Goal: Leave review/rating

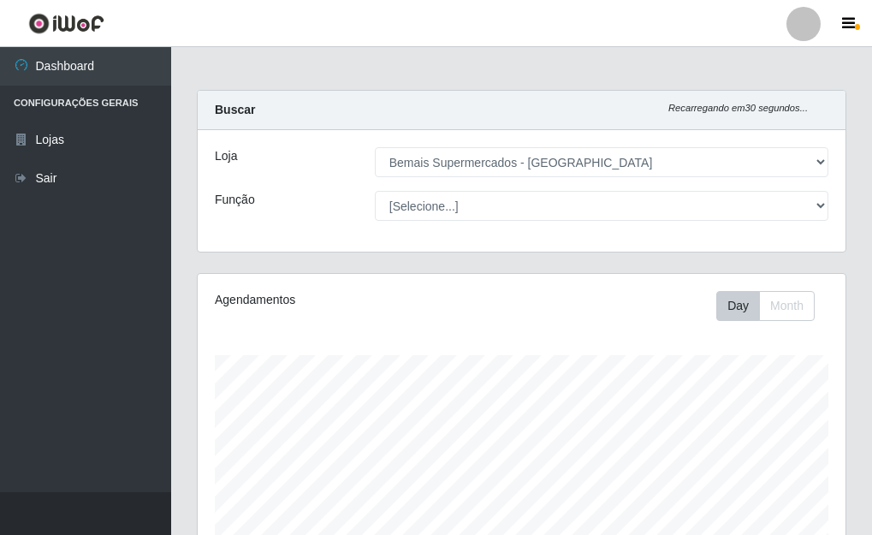
select select "249"
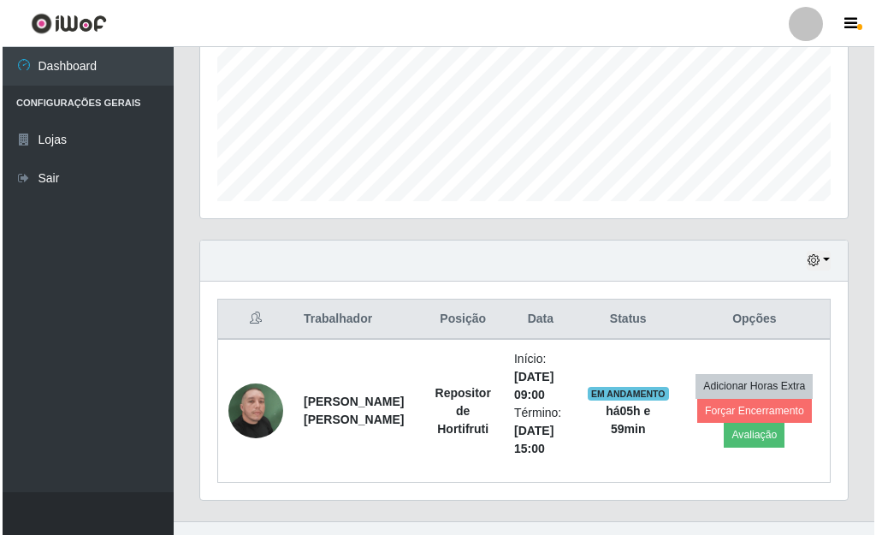
scroll to position [440, 0]
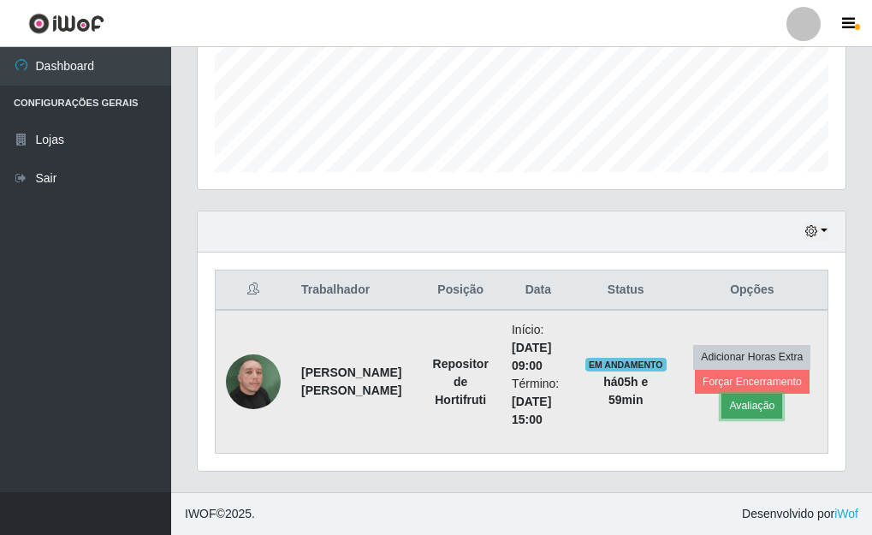
click at [754, 411] on button "Avaliação" at bounding box center [751, 406] width 61 height 24
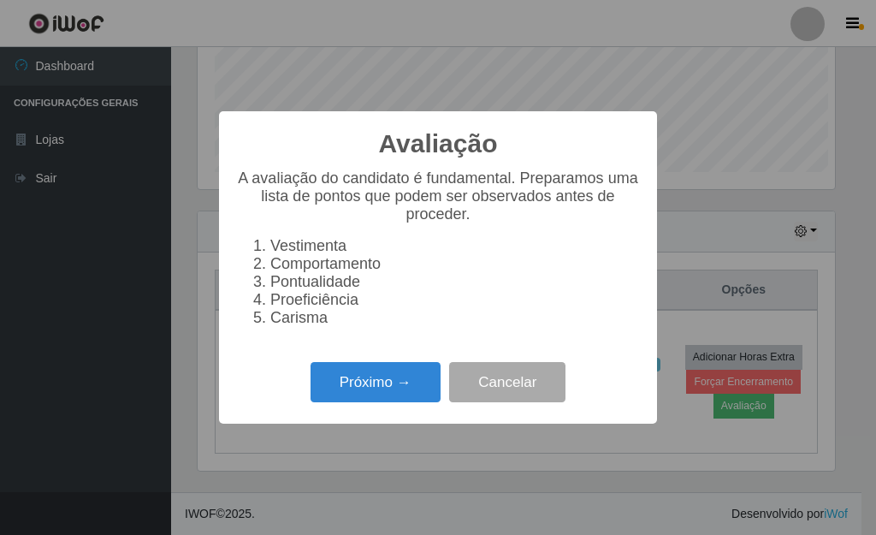
scroll to position [355, 638]
click at [410, 397] on button "Próximo →" at bounding box center [376, 382] width 130 height 40
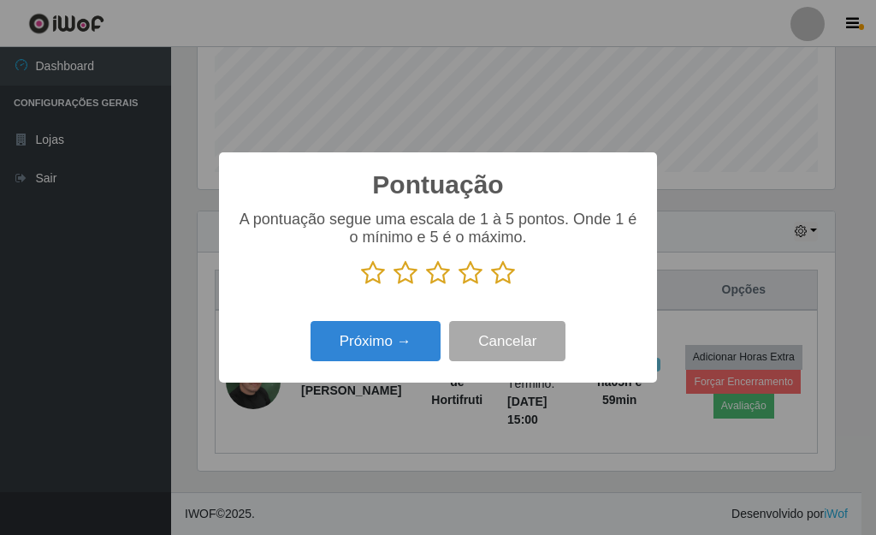
scroll to position [855469, 855186]
click at [499, 266] on icon at bounding box center [503, 273] width 24 height 26
click at [491, 286] on input "radio" at bounding box center [491, 286] width 0 height 0
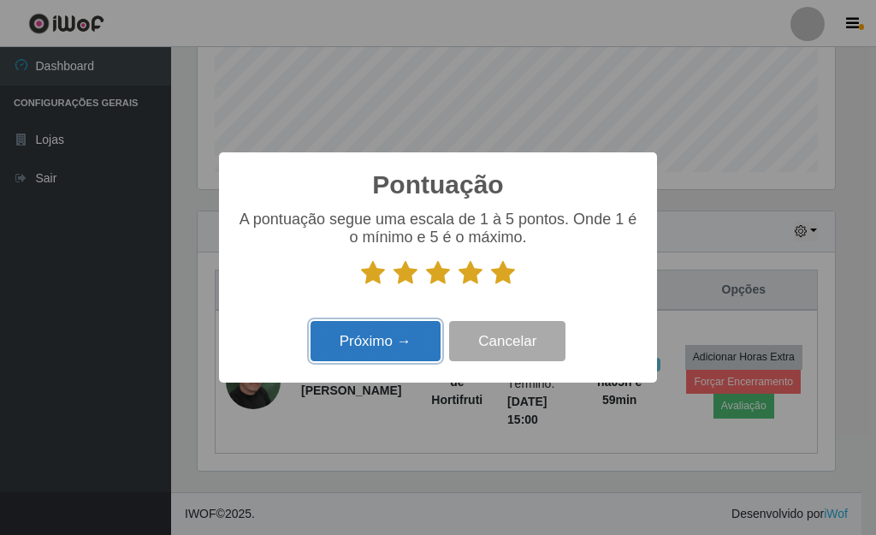
click at [397, 347] on button "Próximo →" at bounding box center [376, 341] width 130 height 40
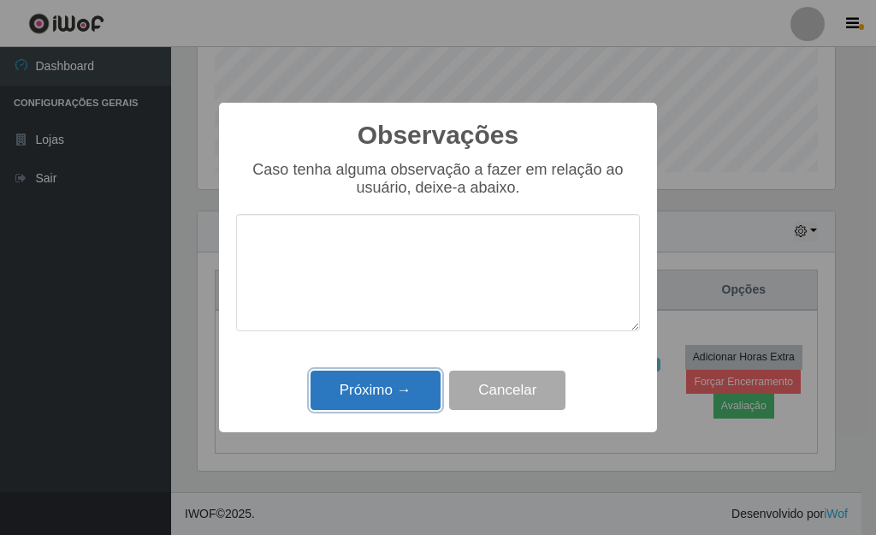
click at [347, 406] on button "Próximo →" at bounding box center [376, 391] width 130 height 40
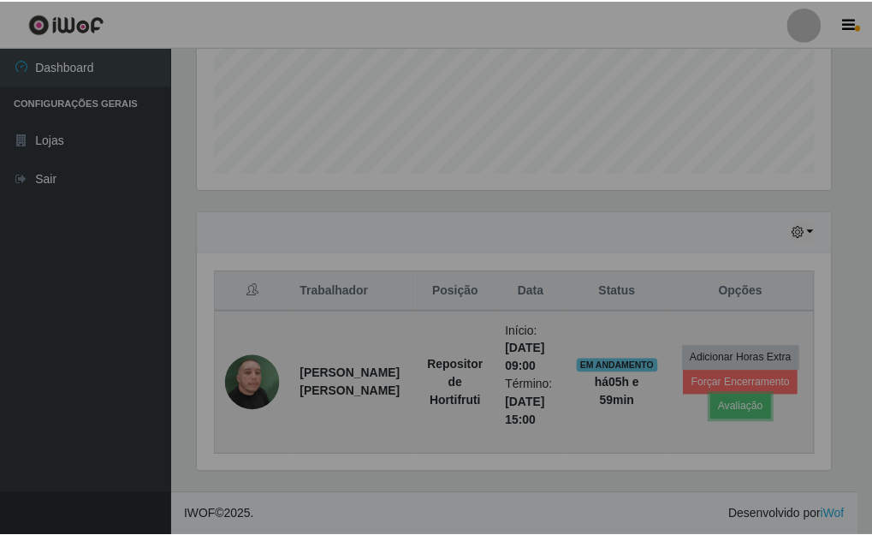
scroll to position [355, 648]
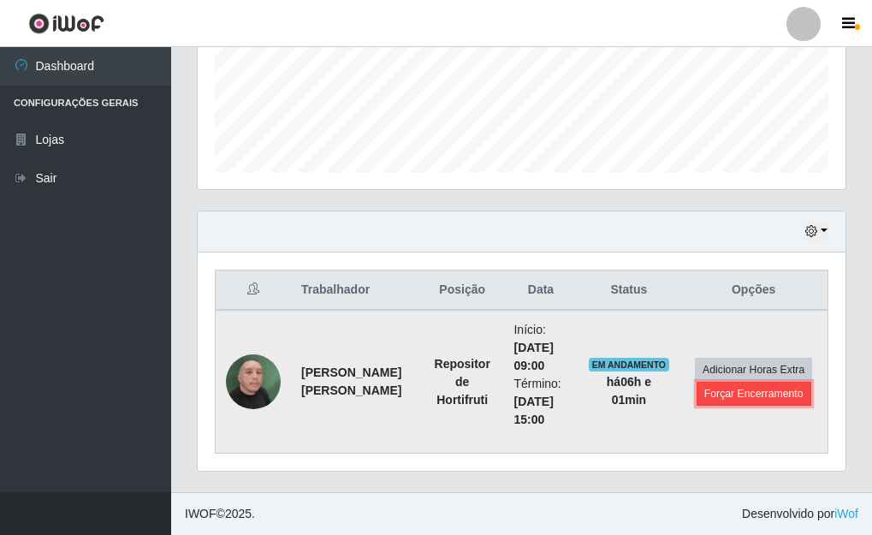
click at [776, 401] on button "Forçar Encerramento" at bounding box center [754, 394] width 115 height 24
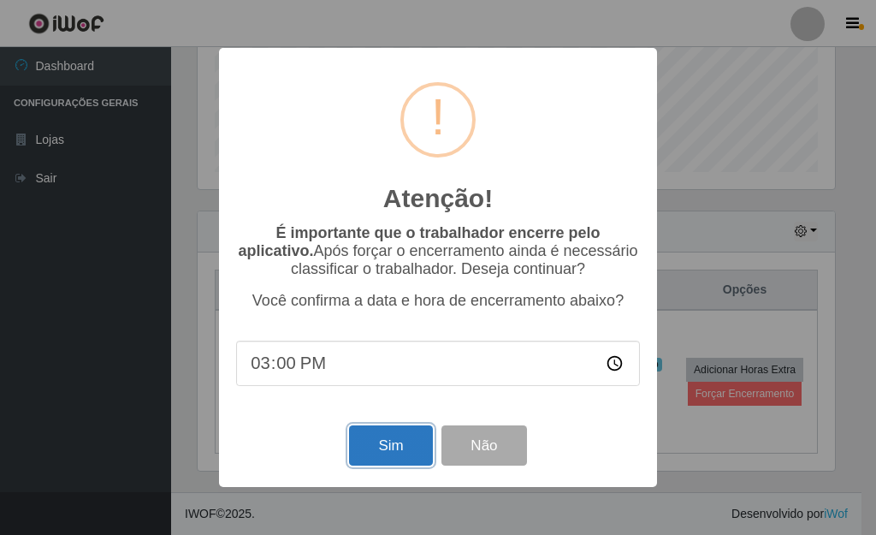
click at [392, 449] on button "Sim" at bounding box center [390, 445] width 83 height 40
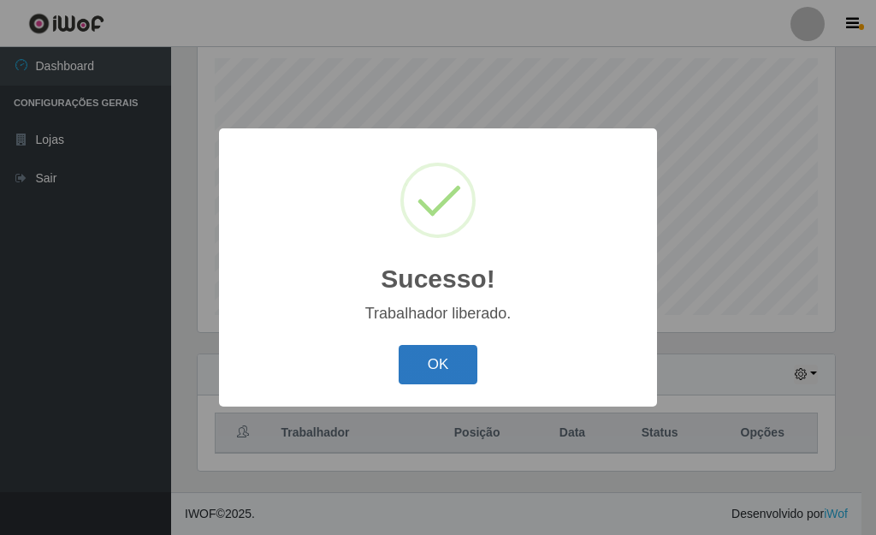
click at [441, 363] on button "OK" at bounding box center [439, 365] width 80 height 40
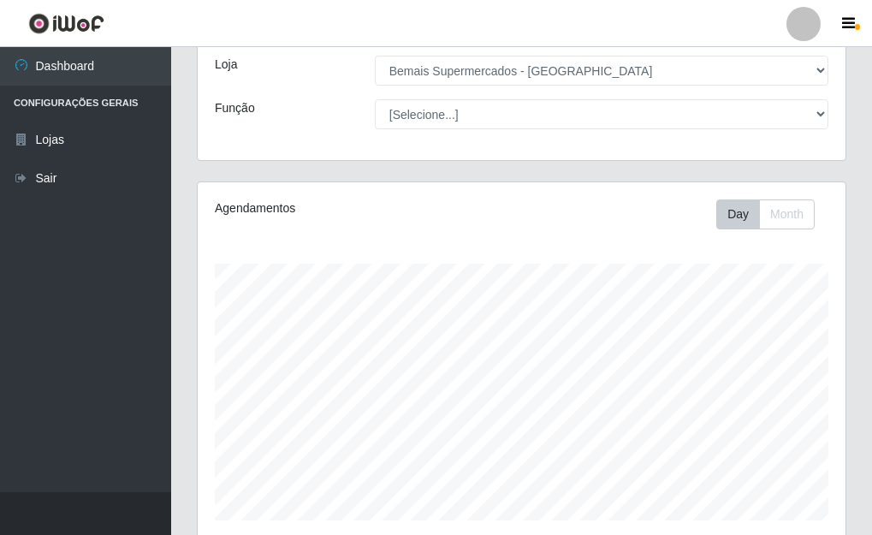
scroll to position [297, 0]
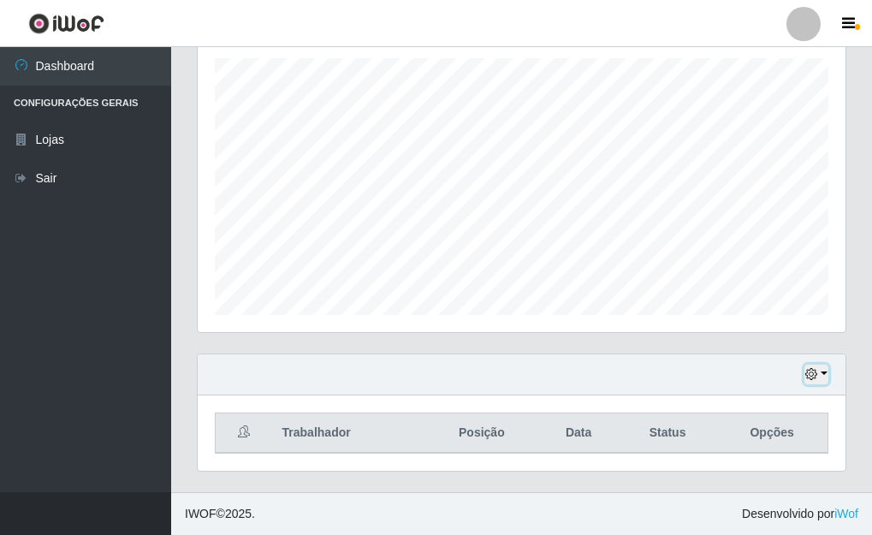
click at [825, 377] on button "button" at bounding box center [816, 375] width 24 height 20
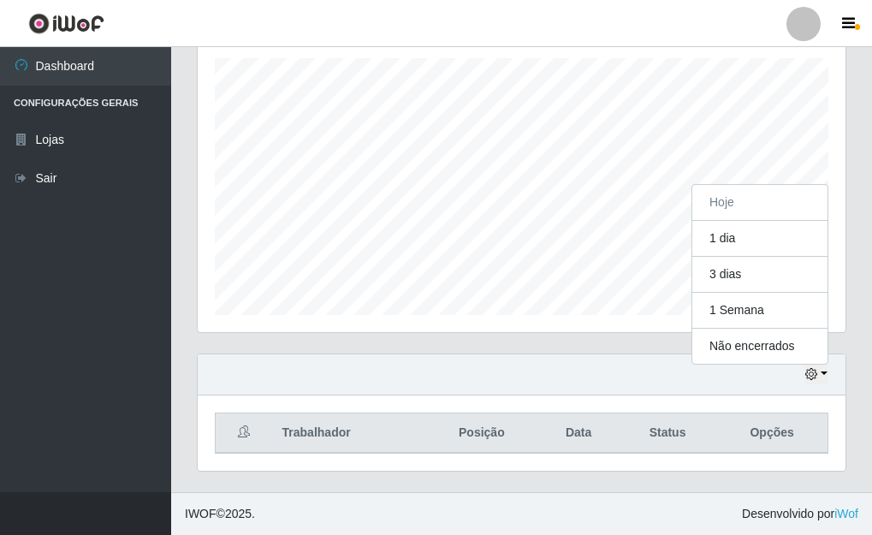
click at [458, 391] on div "Hoje 1 dia 3 dias 1 Semana Não encerrados" at bounding box center [522, 374] width 648 height 41
